Goal: Transaction & Acquisition: Purchase product/service

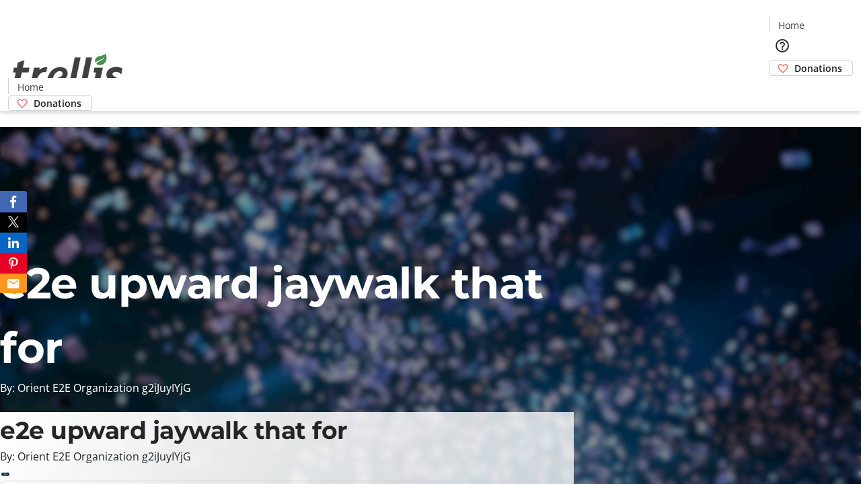
click at [794, 61] on span "Donations" at bounding box center [818, 68] width 48 height 14
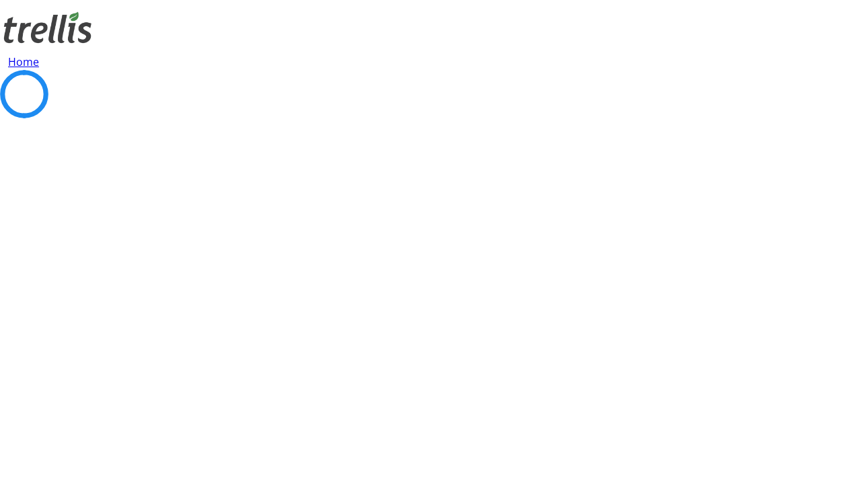
select select "CA"
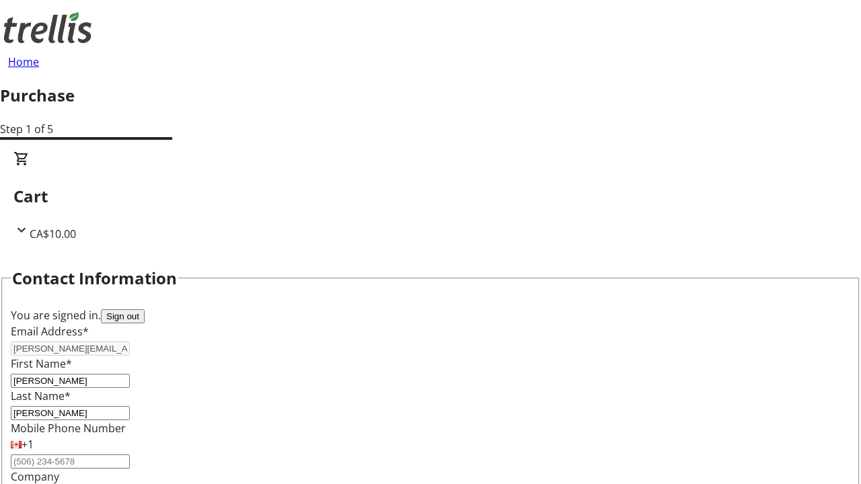
type input "[STREET_ADDRESS][PERSON_NAME]"
type input "Kelowna"
select select "BC"
type input "Kelowna"
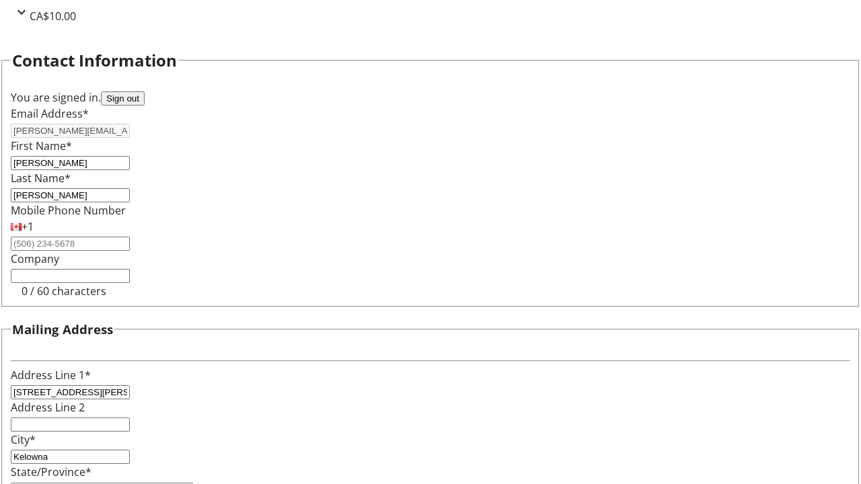
type input "V1Y 0C2"
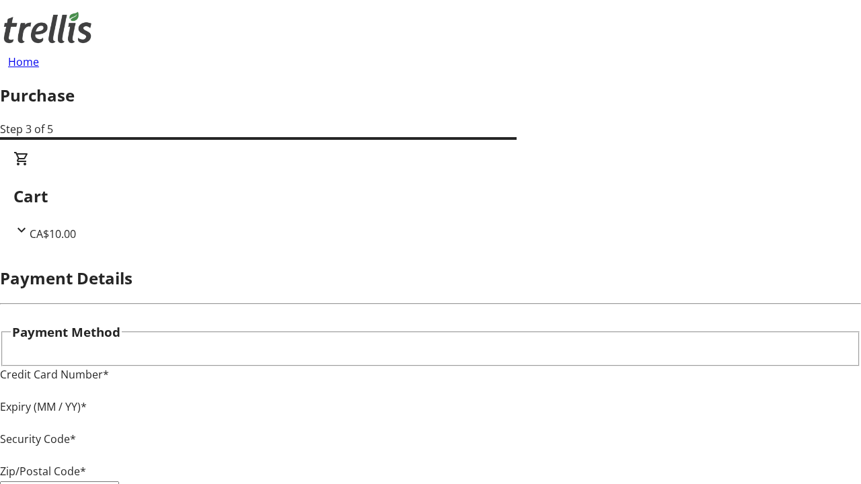
type input "V1Y 0C2"
